Goal: Information Seeking & Learning: Learn about a topic

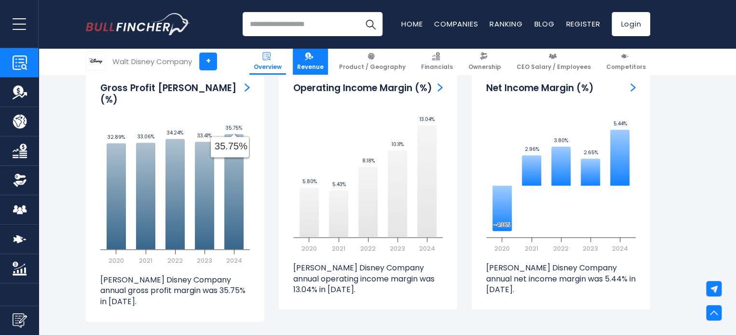
scroll to position [2335, 0]
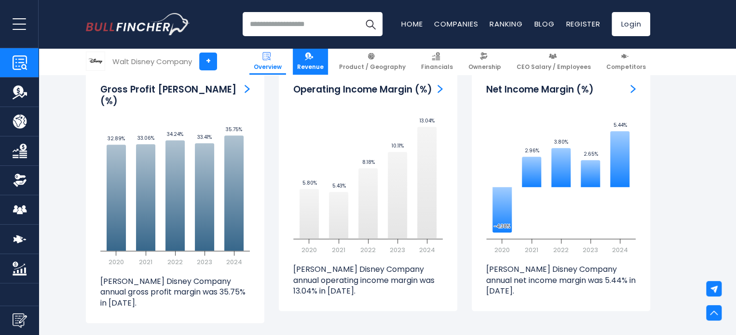
click at [316, 50] on link "Revenue" at bounding box center [310, 61] width 35 height 27
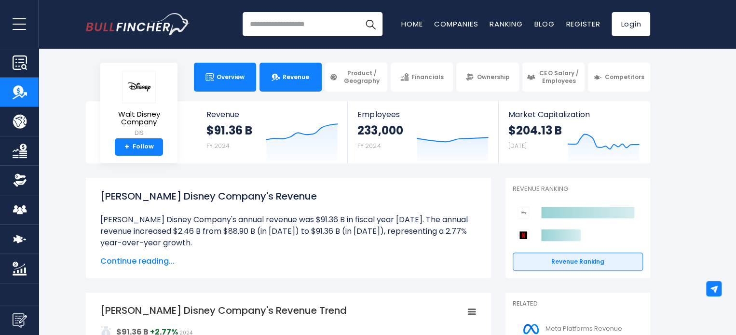
click at [226, 80] on span "Overview" at bounding box center [230, 77] width 28 height 8
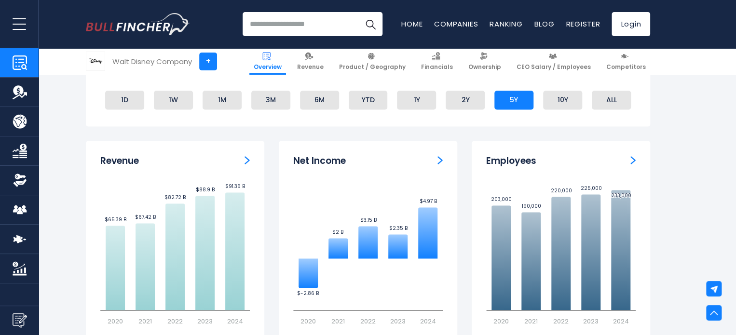
scroll to position [588, 0]
click at [245, 163] on img "Revenue" at bounding box center [246, 160] width 5 height 9
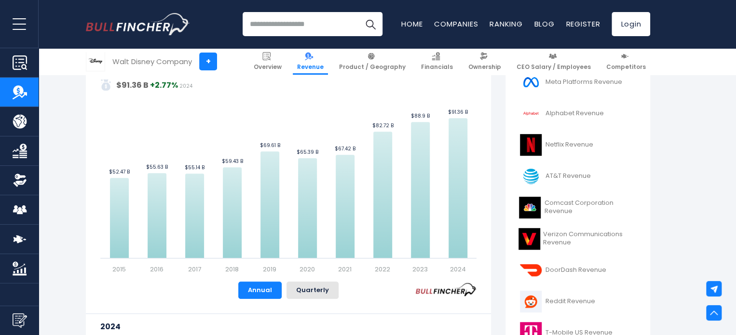
scroll to position [246, 0]
click at [286, 60] on link "Overview" at bounding box center [267, 61] width 37 height 27
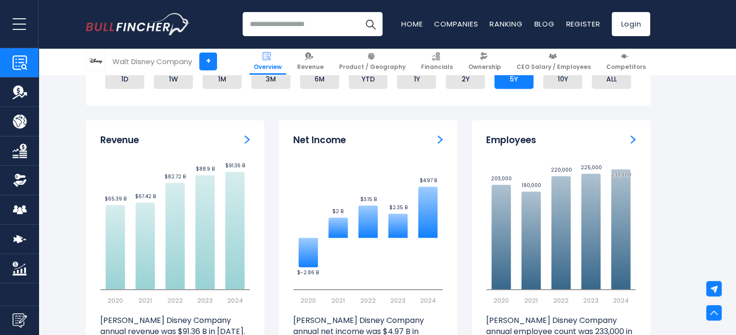
scroll to position [605, 0]
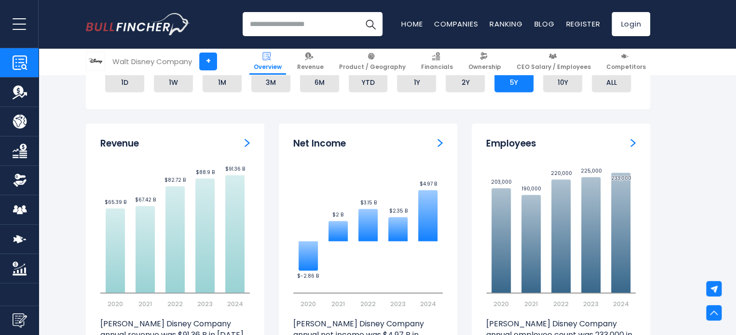
click at [215, 140] on div "Revenue" at bounding box center [174, 144] width 149 height 12
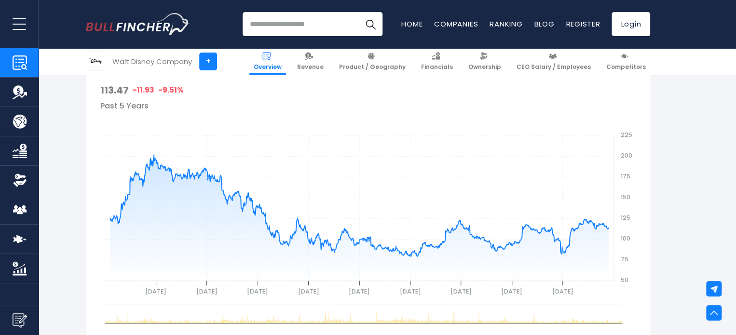
scroll to position [337, 0]
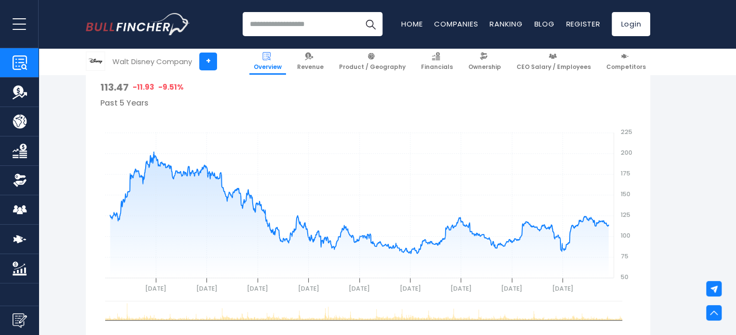
drag, startPoint x: 327, startPoint y: 112, endPoint x: 324, endPoint y: 121, distance: 9.5
click at [324, 121] on rect "gh" at bounding box center [367, 204] width 535 height 193
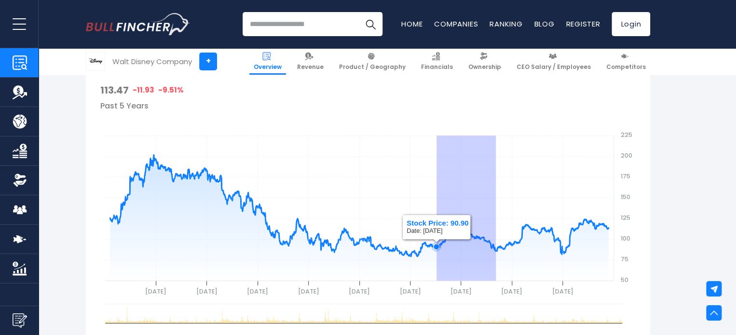
drag, startPoint x: 496, startPoint y: 155, endPoint x: 467, endPoint y: 174, distance: 35.0
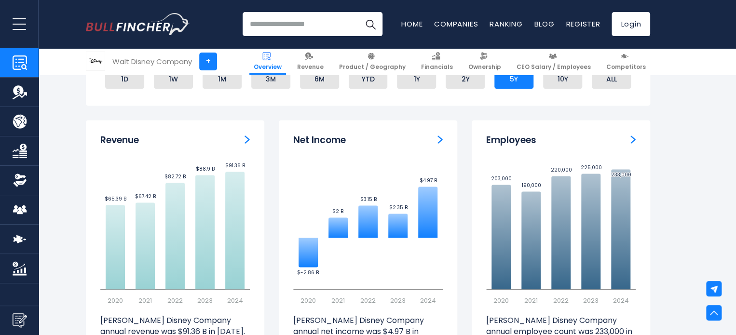
scroll to position [609, 0]
click at [241, 144] on div "Revenue" at bounding box center [174, 140] width 149 height 12
click at [248, 139] on img "Revenue" at bounding box center [246, 138] width 5 height 9
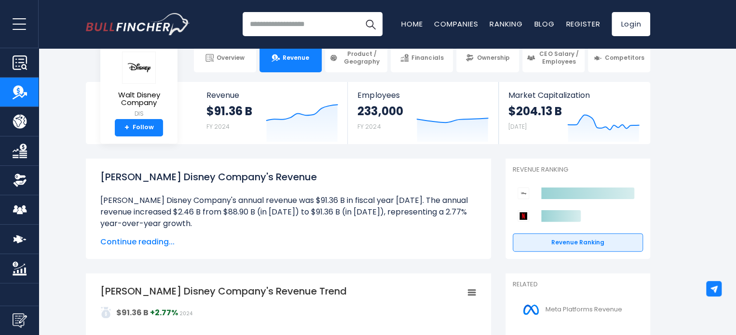
scroll to position [21, 0]
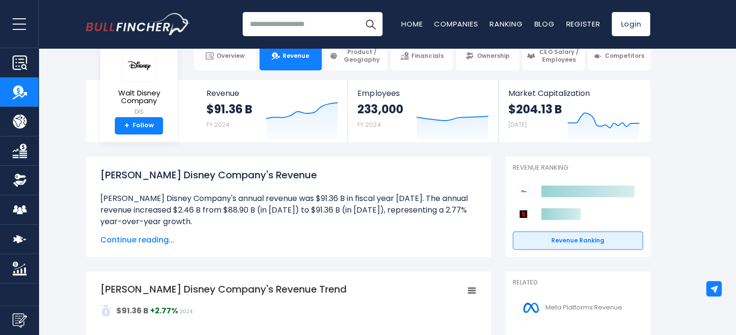
click at [160, 239] on span "Continue reading..." at bounding box center [288, 240] width 376 height 12
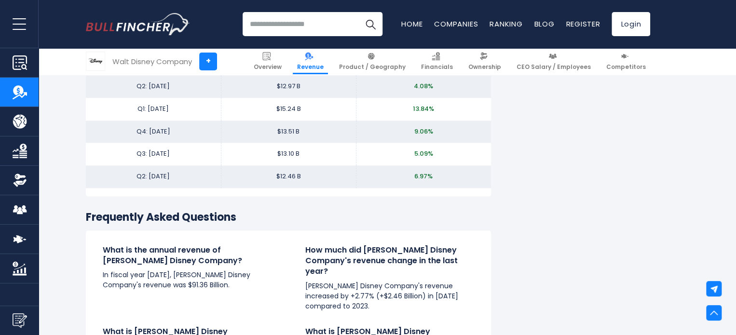
scroll to position [2358, 0]
click at [282, 68] on span "Overview" at bounding box center [268, 67] width 28 height 8
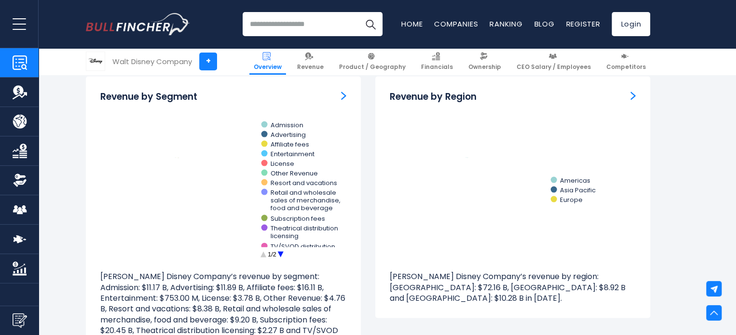
scroll to position [910, 0]
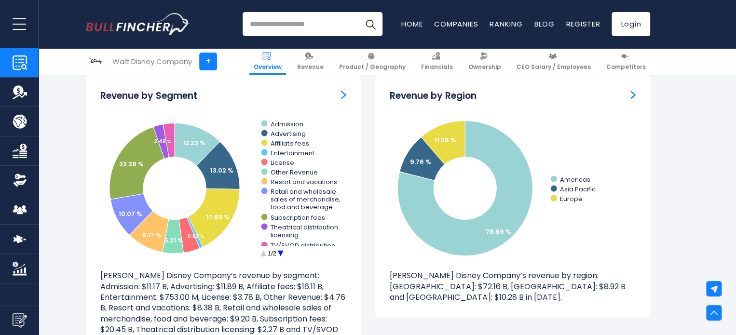
click at [633, 90] on img "Revenue by Region" at bounding box center [632, 94] width 5 height 9
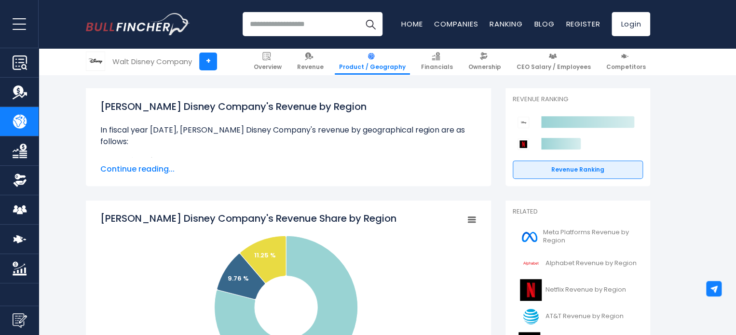
scroll to position [131, 0]
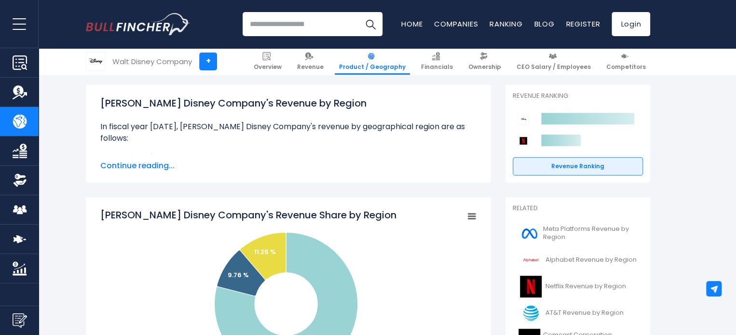
click at [473, 214] on icon "Walt Disney Company's Revenue Share by Region" at bounding box center [471, 216] width 7 height 5
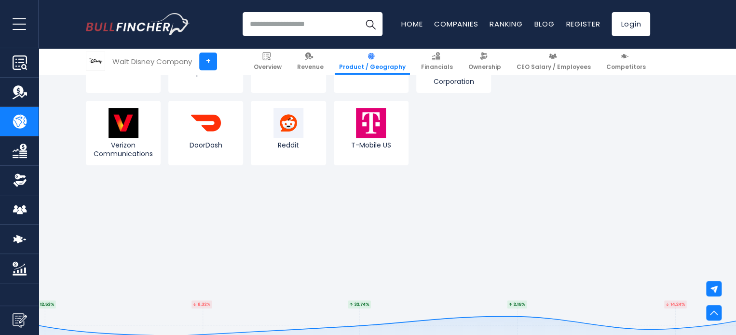
scroll to position [1895, 0]
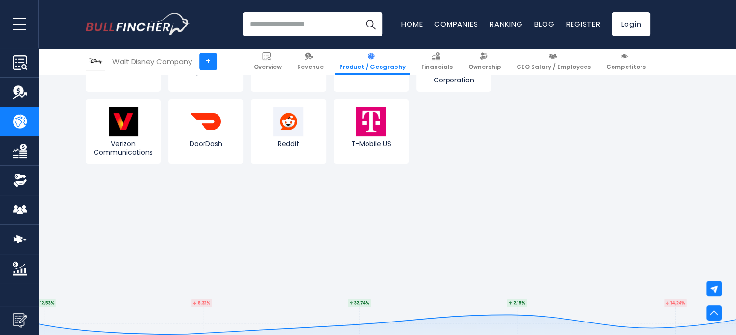
click at [467, 64] on ul "Overview Revenue Product / Geography Financials Ownership CEO Salary / Employees" at bounding box center [449, 61] width 402 height 27
click at [318, 65] on span "Revenue" at bounding box center [310, 67] width 27 height 8
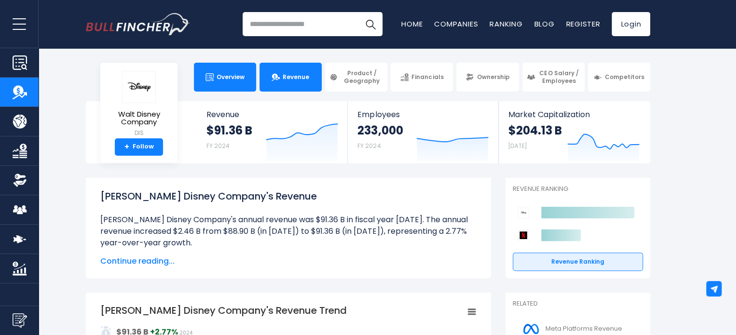
click at [229, 83] on link "Overview" at bounding box center [225, 77] width 62 height 29
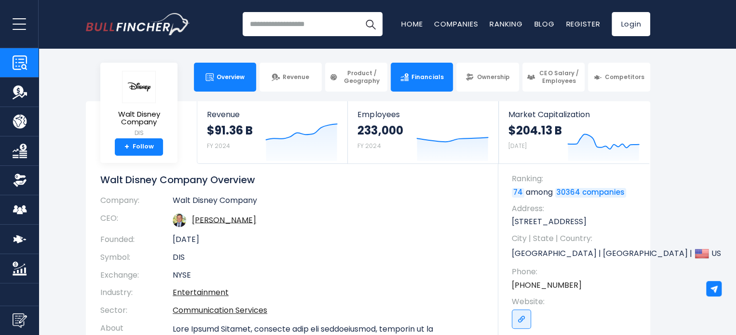
click at [432, 82] on link "Financials" at bounding box center [421, 77] width 62 height 29
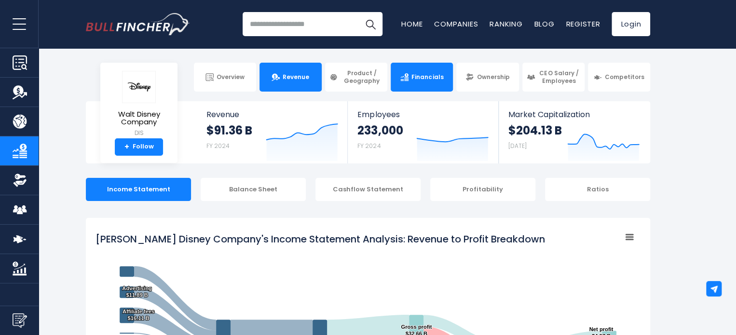
click at [302, 80] on span "Revenue" at bounding box center [295, 77] width 27 height 8
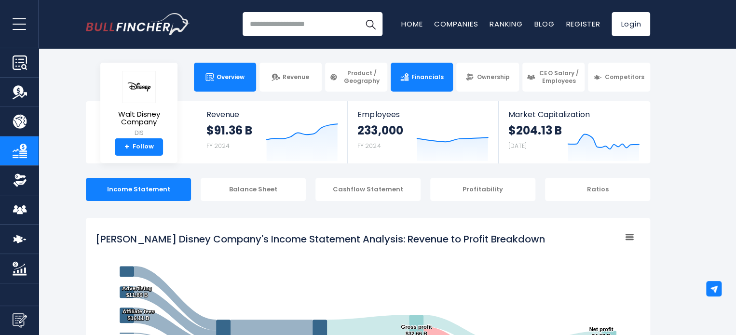
click at [230, 77] on span "Overview" at bounding box center [230, 77] width 28 height 8
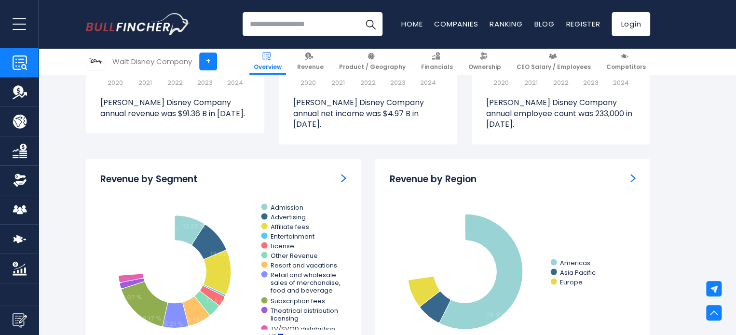
scroll to position [827, 0]
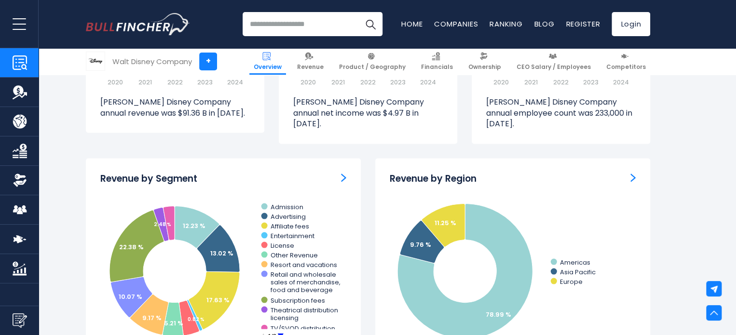
click at [481, 173] on div "Revenue by Region" at bounding box center [512, 179] width 246 height 12
click at [627, 173] on div "Revenue by Region" at bounding box center [512, 179] width 246 height 12
click at [634, 173] on img "Revenue by Region" at bounding box center [632, 177] width 5 height 9
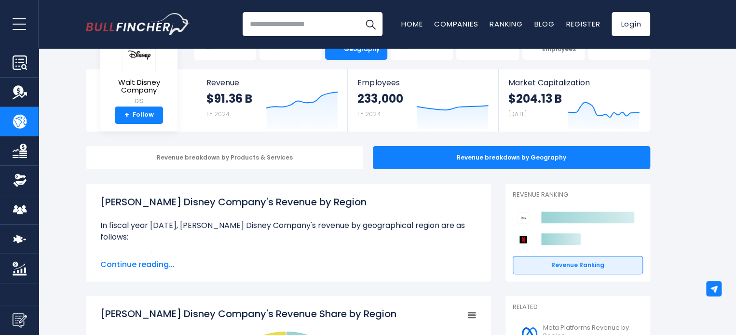
scroll to position [58, 0]
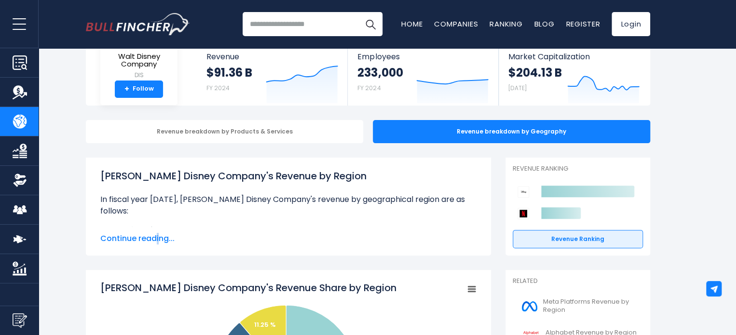
drag, startPoint x: 155, startPoint y: 231, endPoint x: 160, endPoint y: 245, distance: 14.6
click at [160, 245] on div "[PERSON_NAME] Disney Company's Revenue by Region In fiscal year [DATE], [PERSON…" at bounding box center [288, 207] width 405 height 98
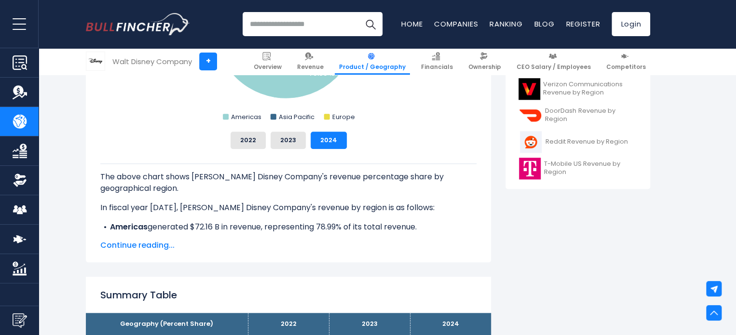
scroll to position [407, 0]
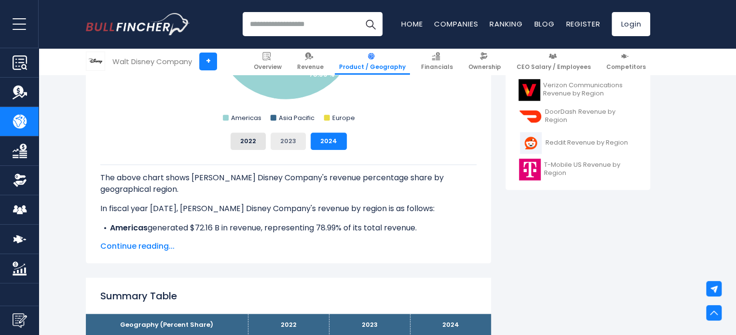
click at [292, 138] on button "2023" at bounding box center [287, 141] width 35 height 17
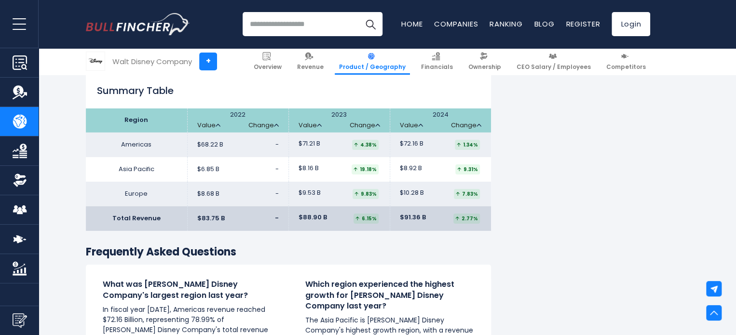
scroll to position [1477, 0]
click at [403, 146] on span "$72.16 B" at bounding box center [412, 143] width 24 height 8
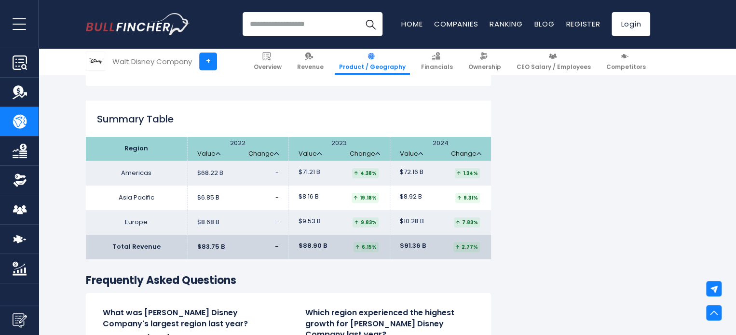
scroll to position [1448, 0]
